Goal: Information Seeking & Learning: Find contact information

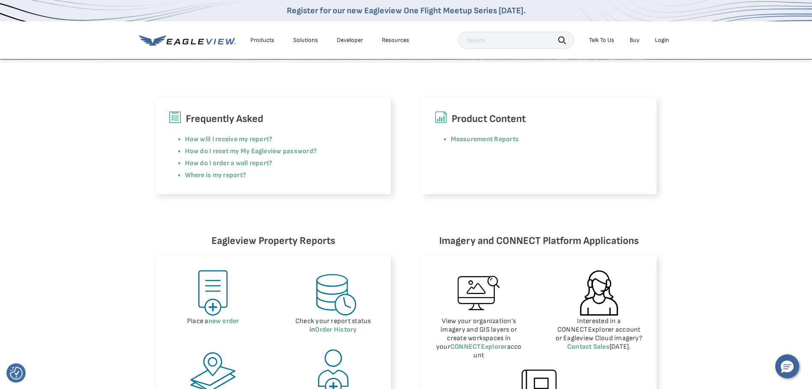
scroll to position [214, 0]
click at [790, 367] on icon "Hello, have a question? Let’s chat." at bounding box center [787, 367] width 13 height 12
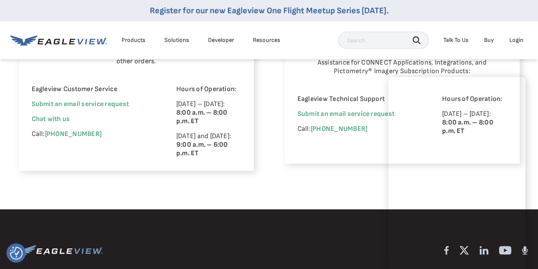
scroll to position [642, 0]
